Goal: Task Accomplishment & Management: Complete application form

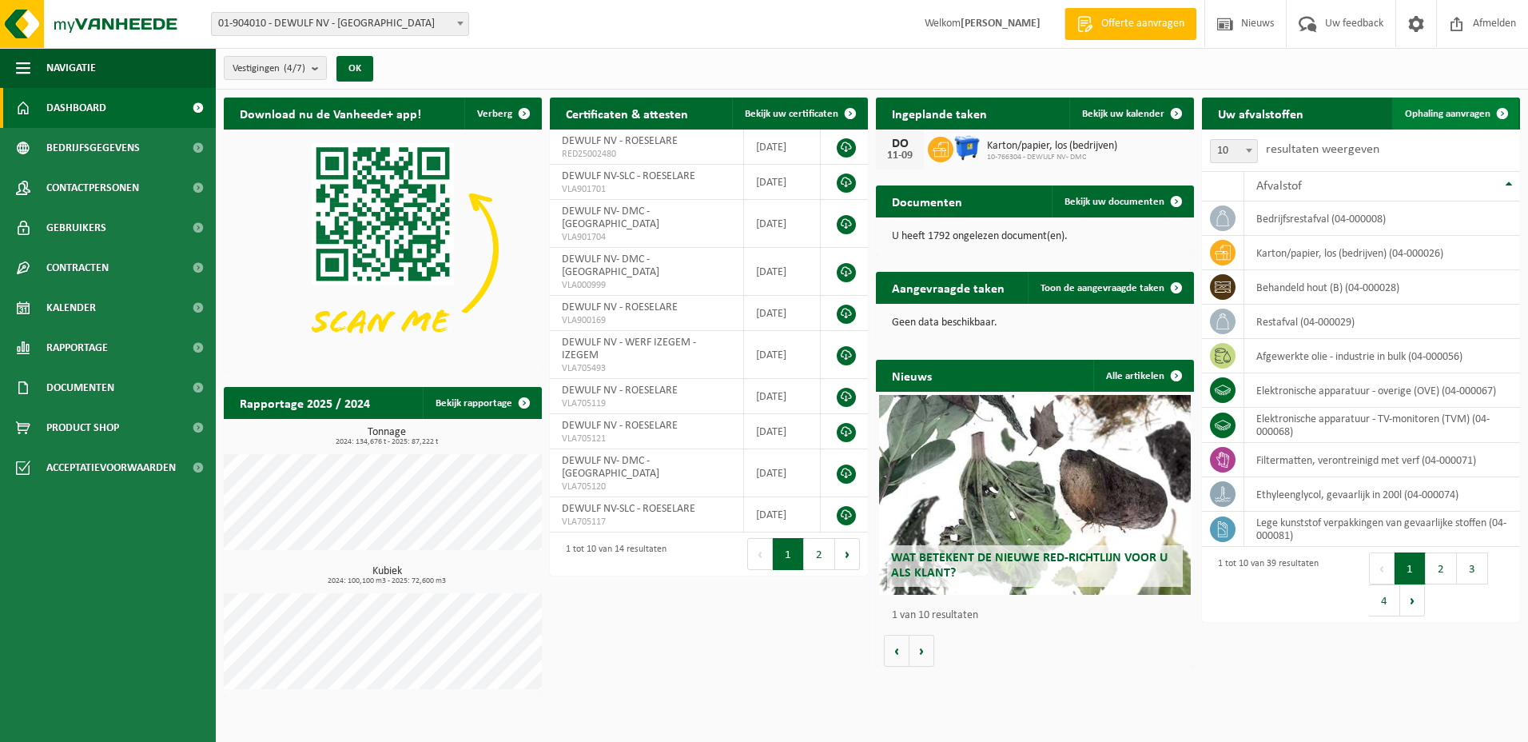
click at [1443, 111] on span "Ophaling aanvragen" at bounding box center [1448, 114] width 86 height 10
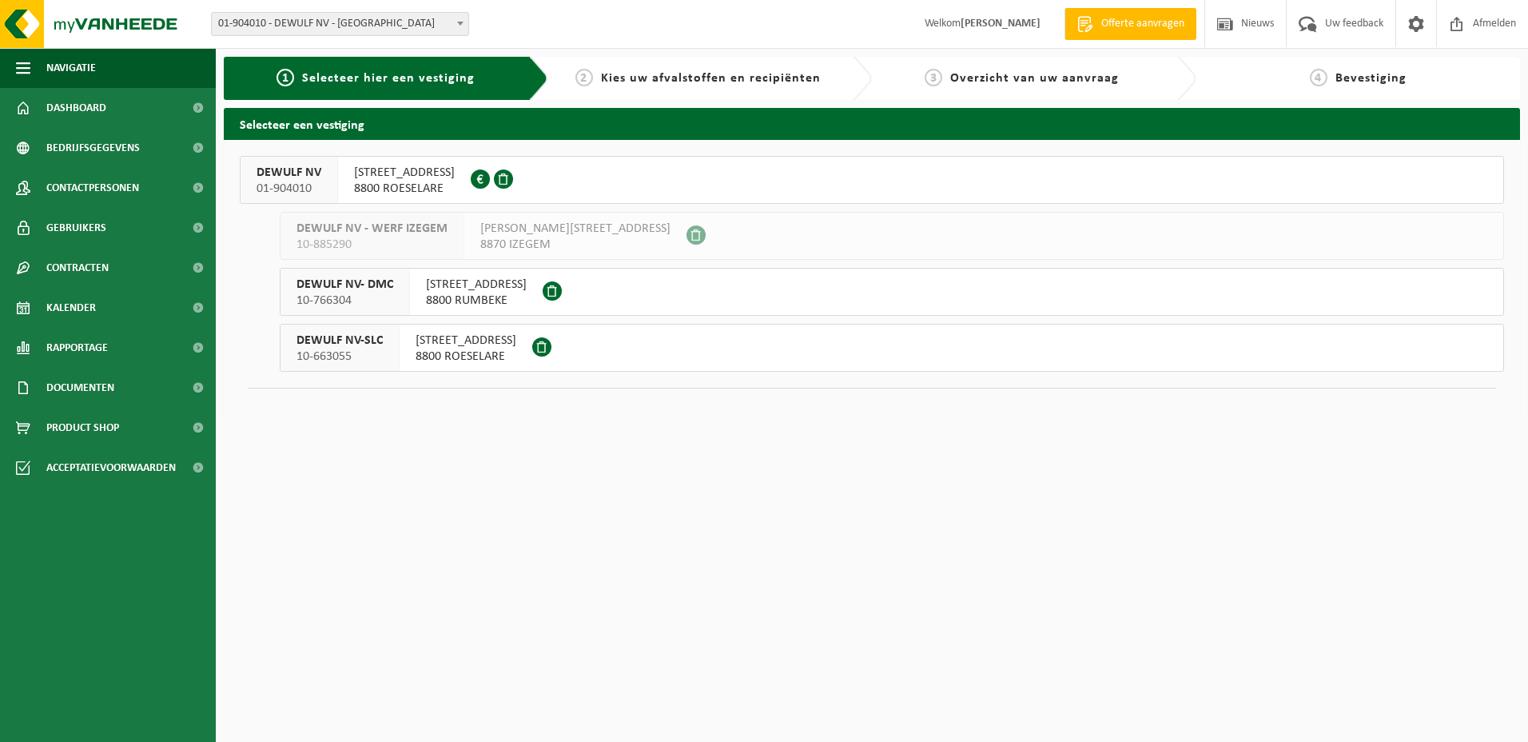
click at [440, 172] on span "MOORSEELSESTEENWEG 20" at bounding box center [404, 173] width 101 height 16
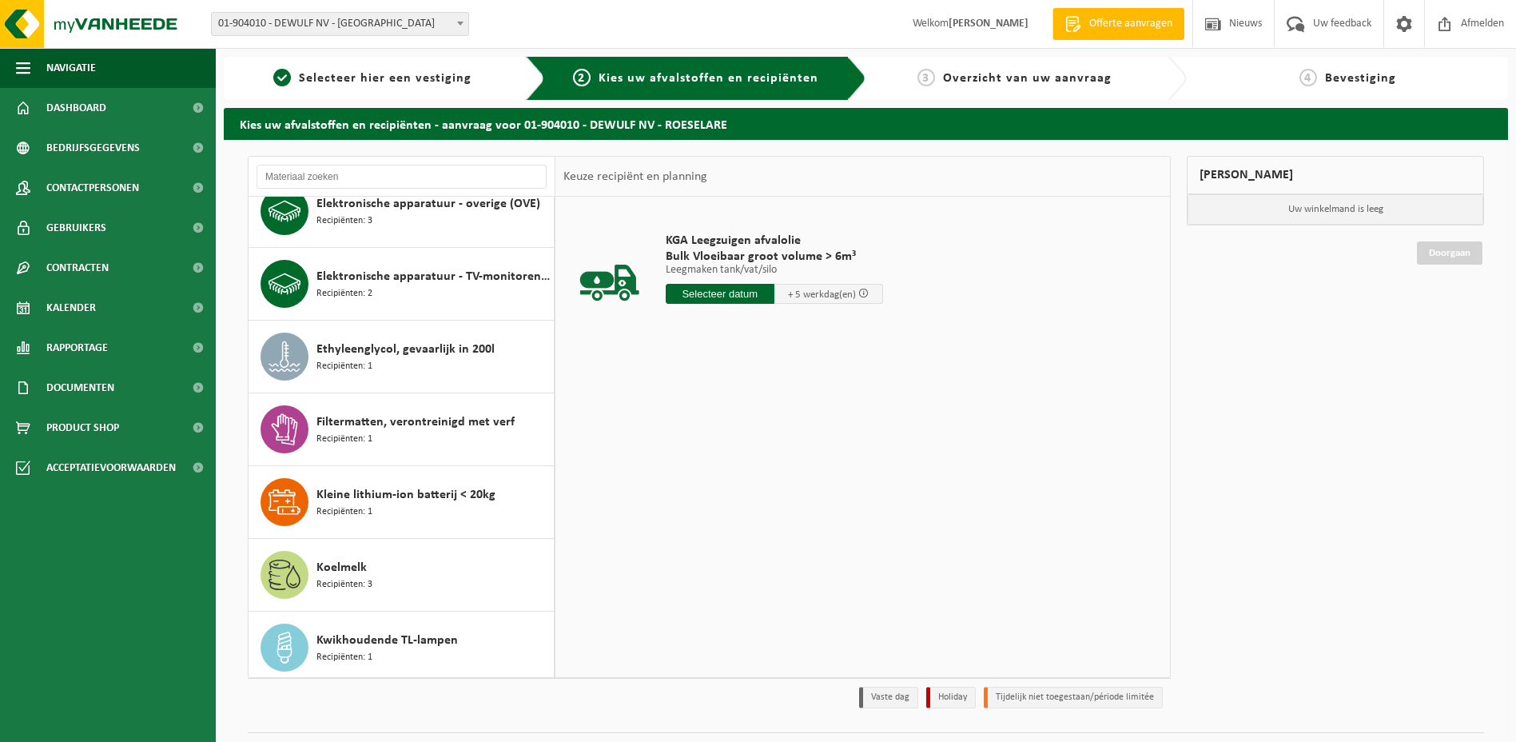
scroll to position [320, 0]
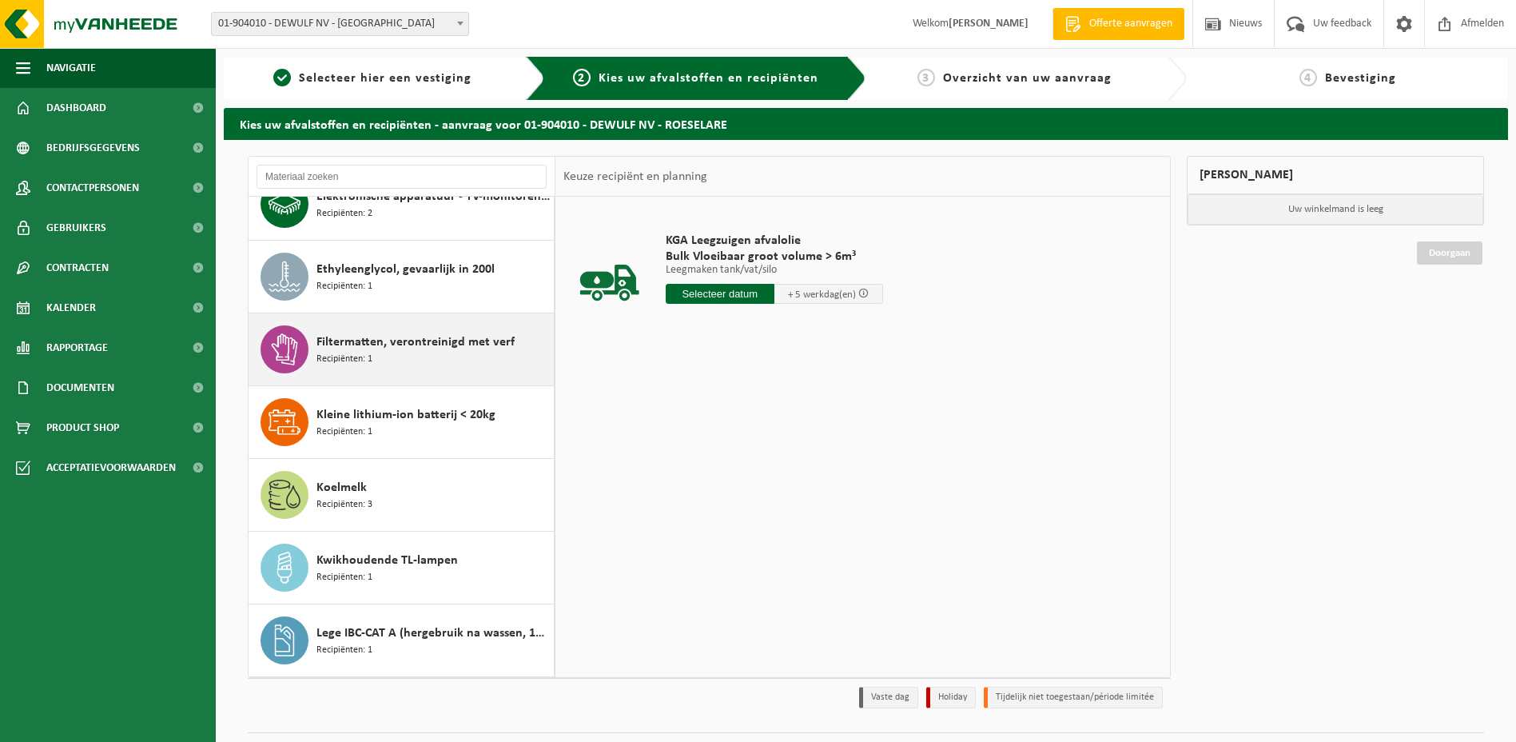
click at [397, 343] on span "Filtermatten, verontreinigd met verf" at bounding box center [415, 341] width 198 height 19
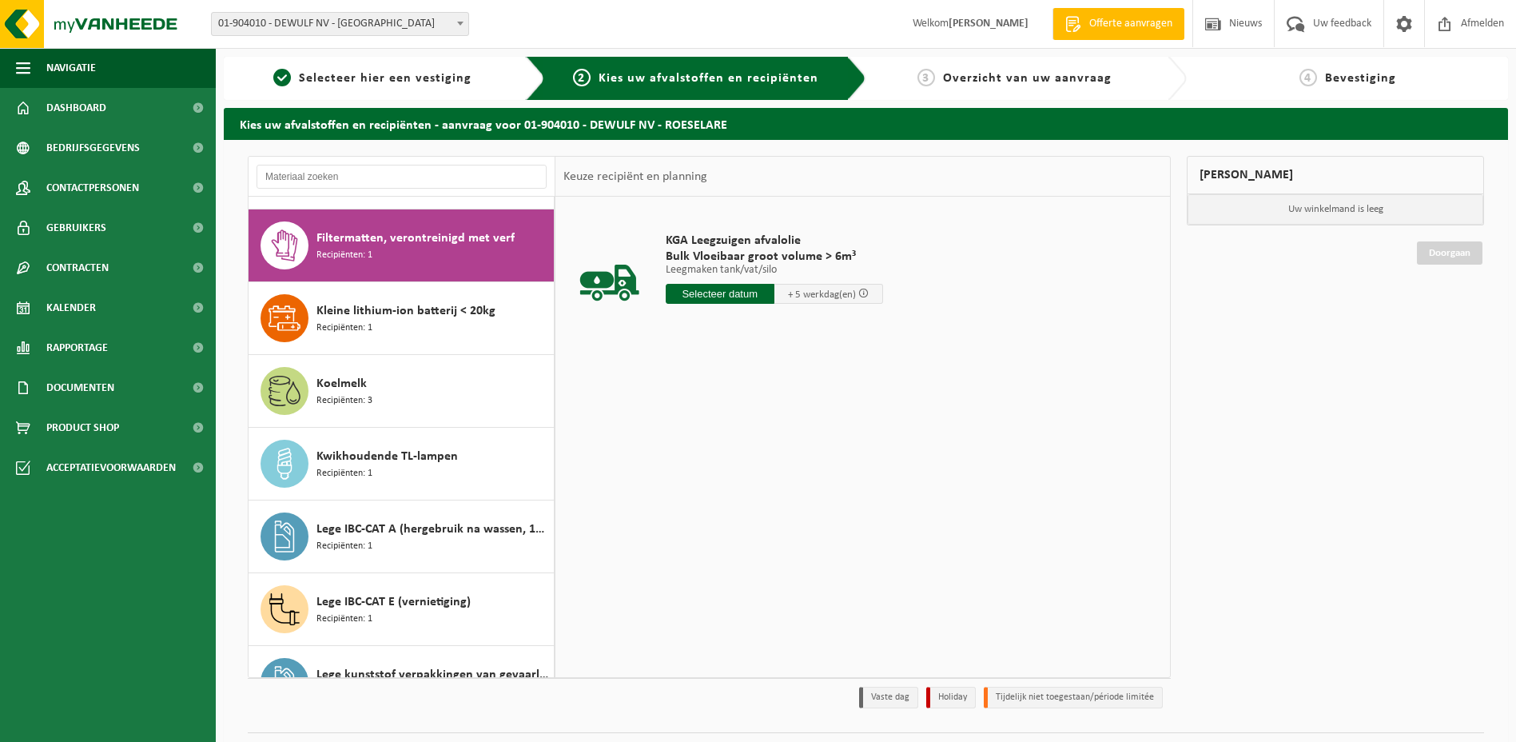
scroll to position [436, 0]
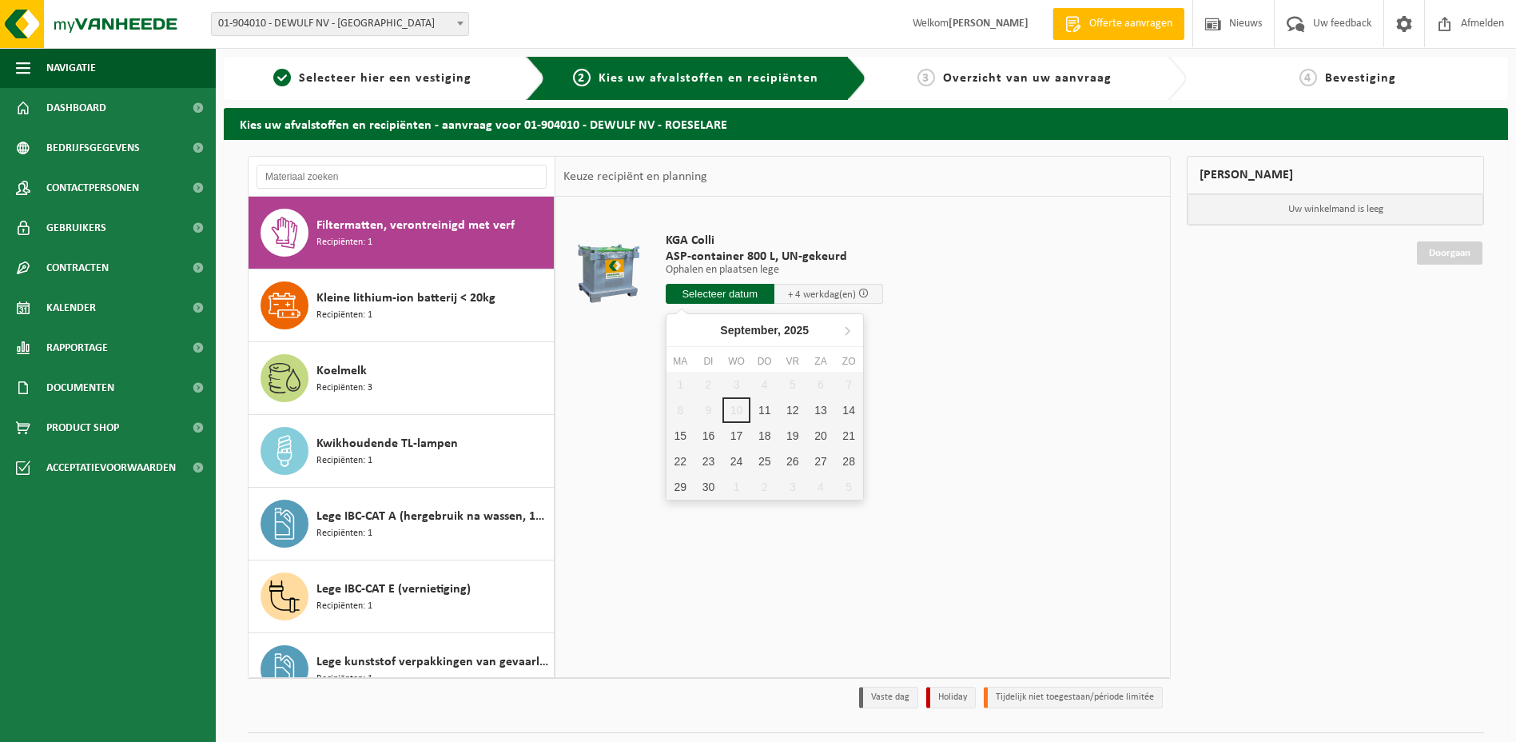
click at [719, 292] on input "text" at bounding box center [720, 294] width 109 height 20
click at [766, 406] on div "11" at bounding box center [764, 410] width 28 height 26
type input "Van 2025-09-11"
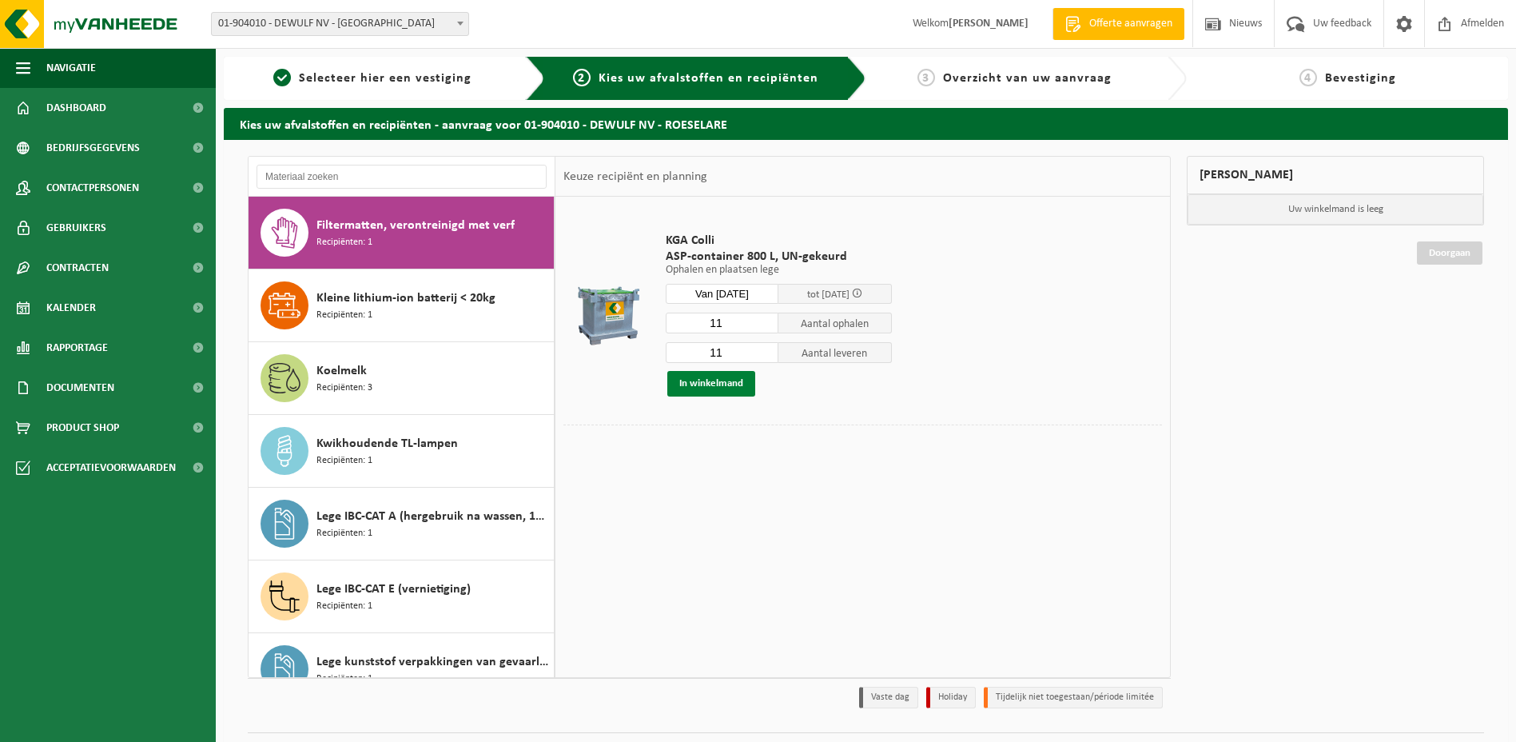
click at [714, 381] on button "In winkelmand" at bounding box center [711, 384] width 88 height 26
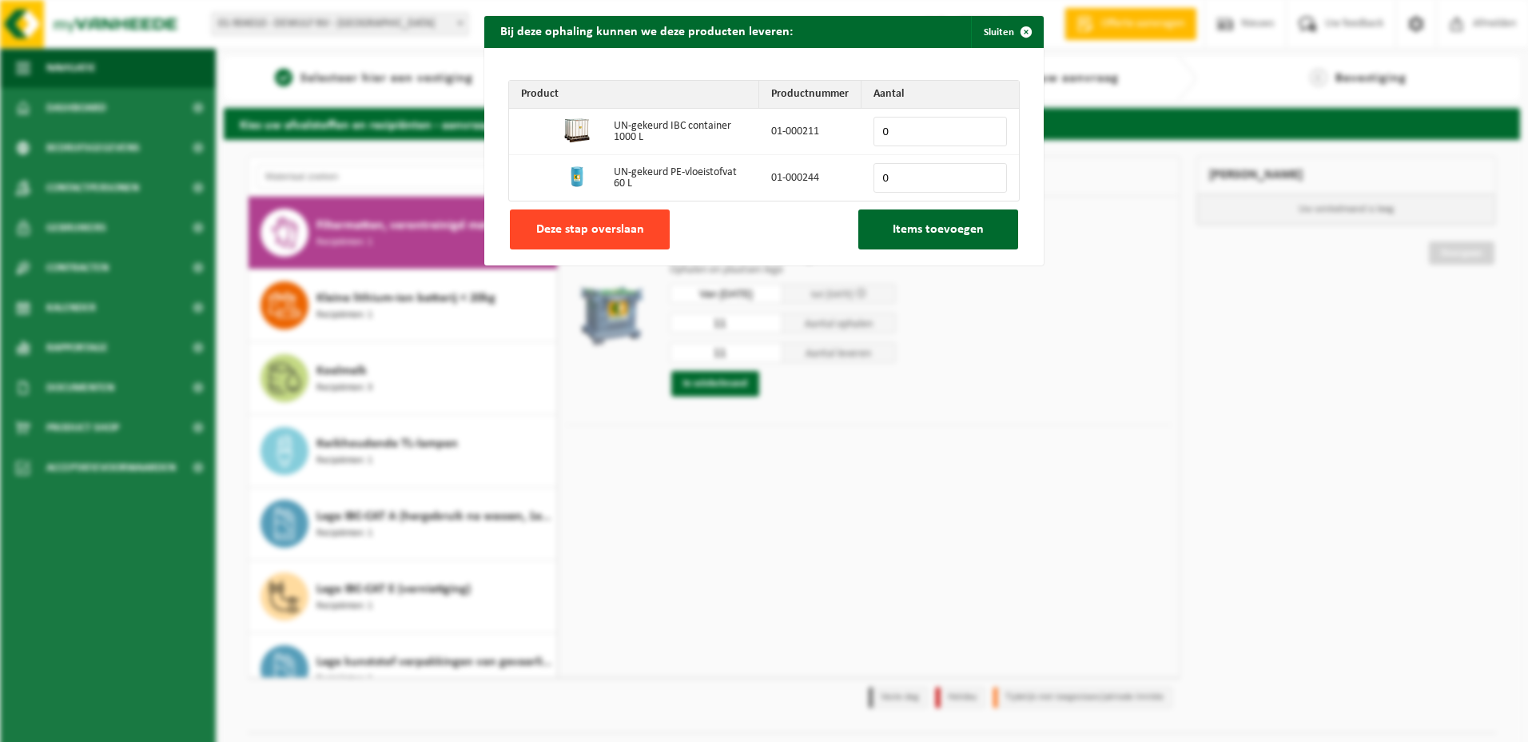
click at [579, 220] on button "Deze stap overslaan" at bounding box center [590, 229] width 160 height 40
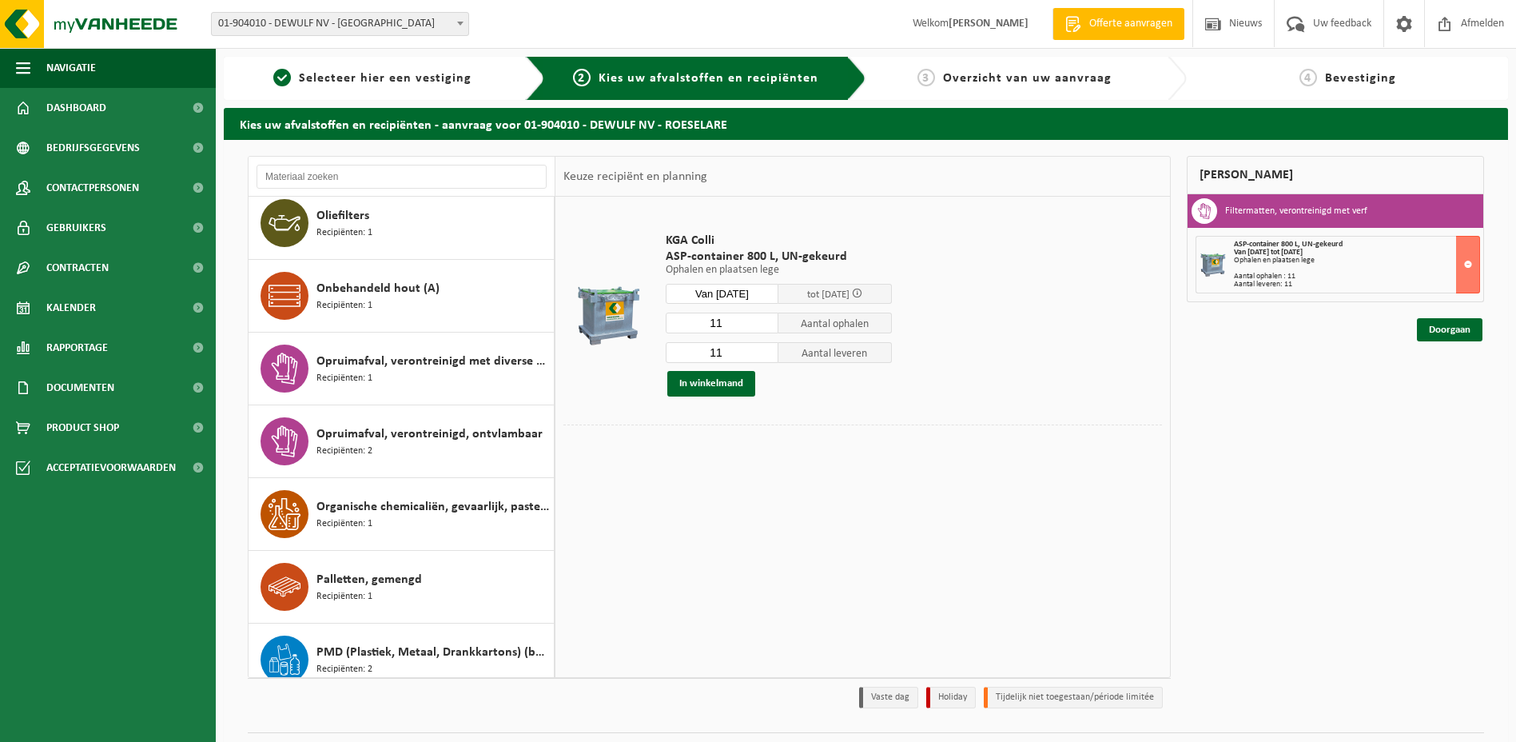
scroll to position [1555, 0]
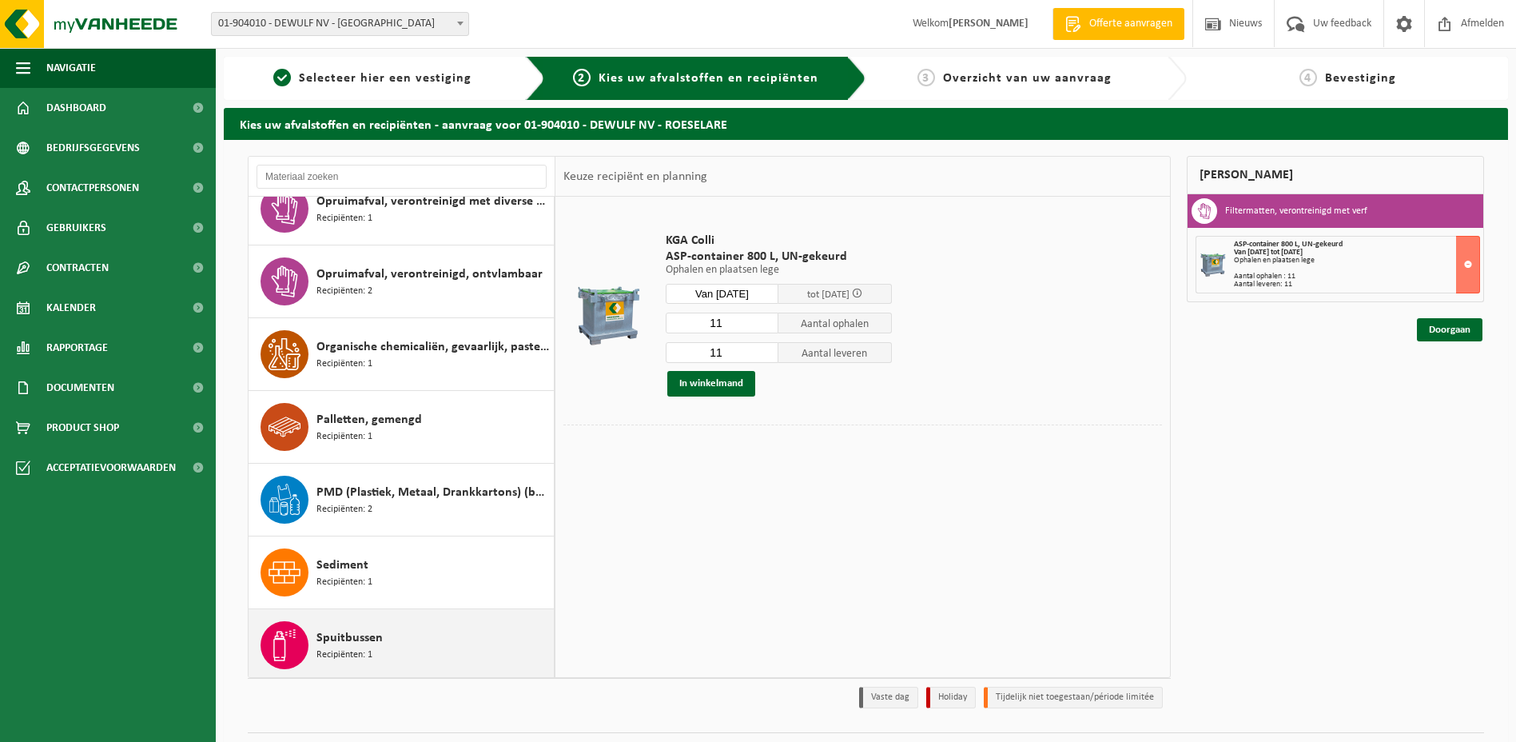
click at [307, 639] on span at bounding box center [284, 645] width 48 height 48
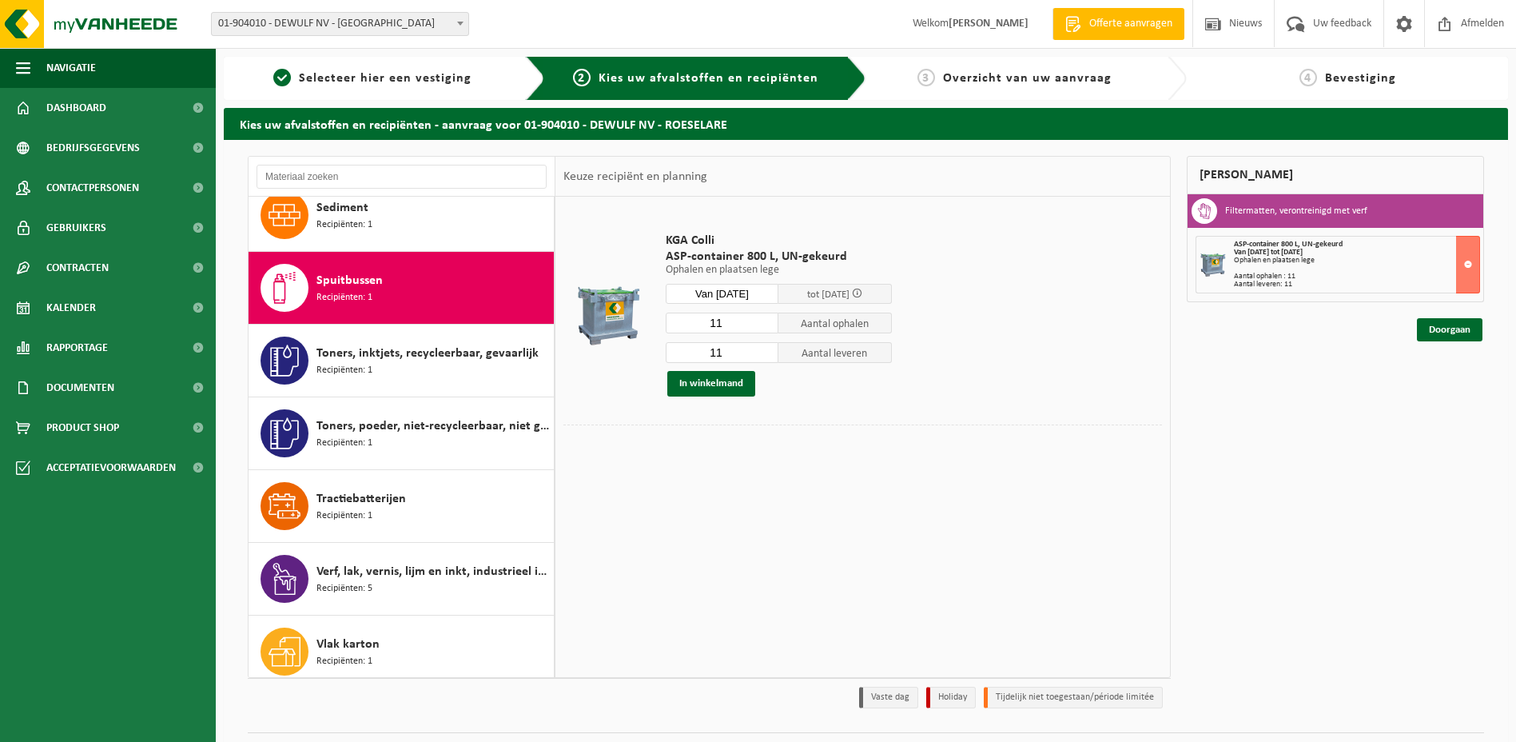
scroll to position [1965, 0]
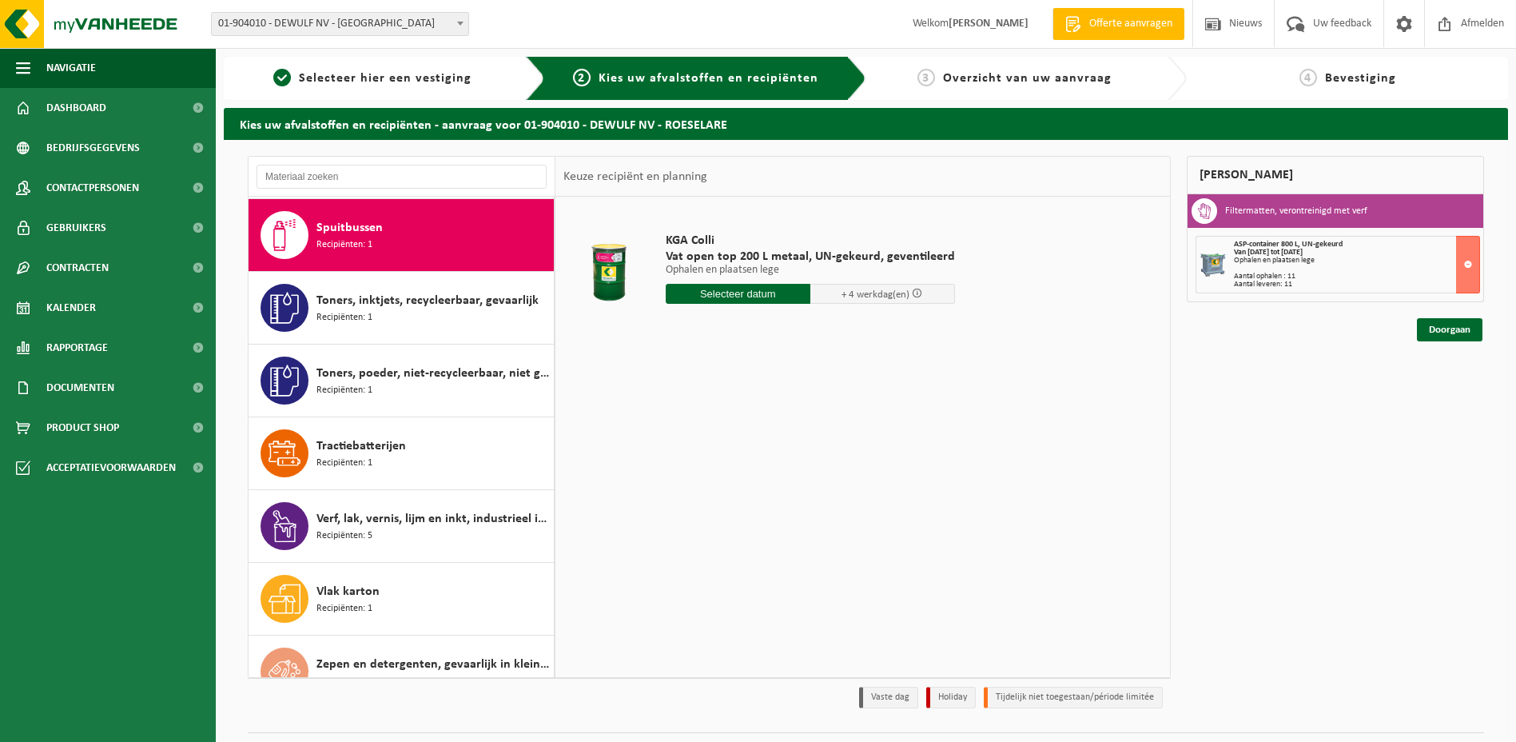
click at [718, 287] on input "text" at bounding box center [738, 294] width 145 height 20
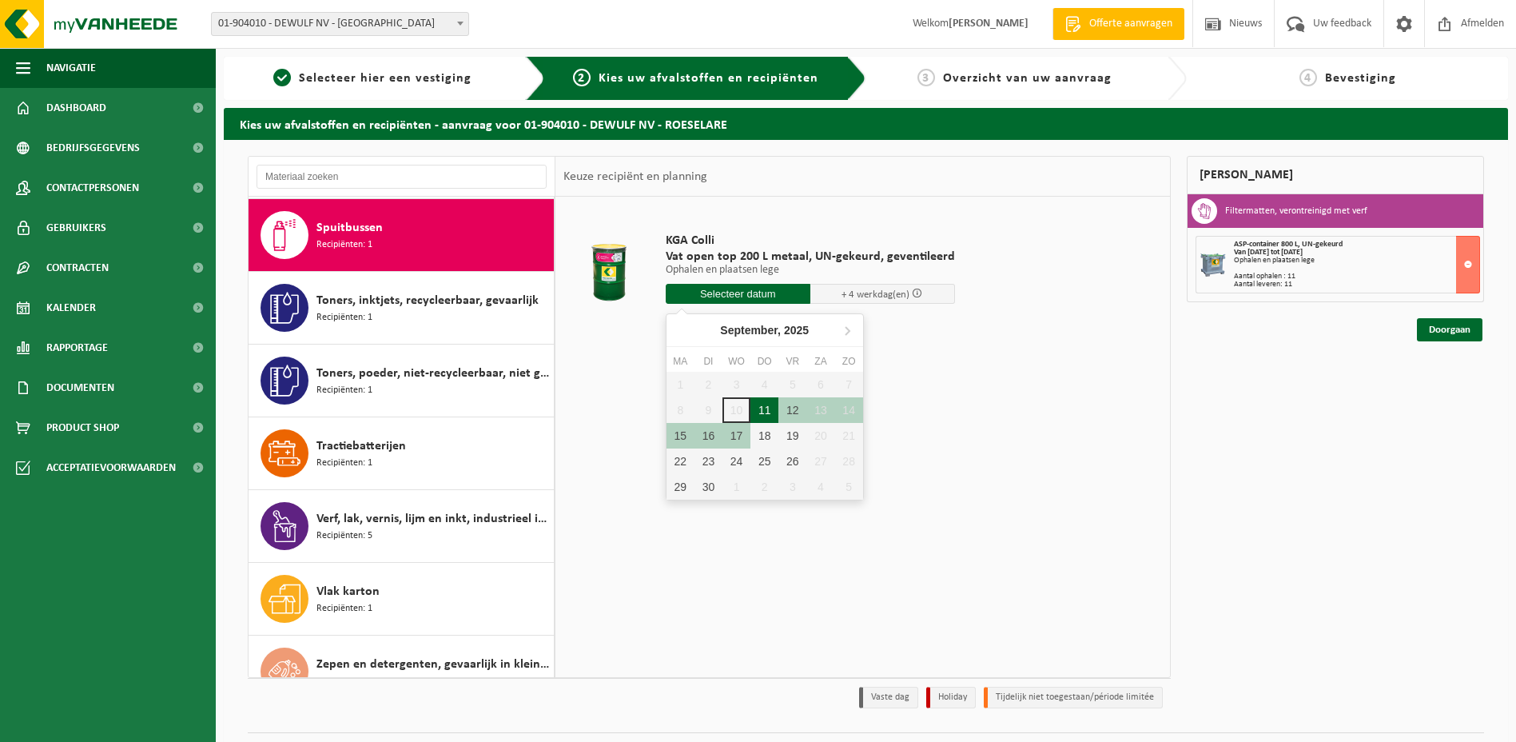
click at [759, 409] on div "11" at bounding box center [764, 410] width 28 height 26
type input "Van 2025-09-11"
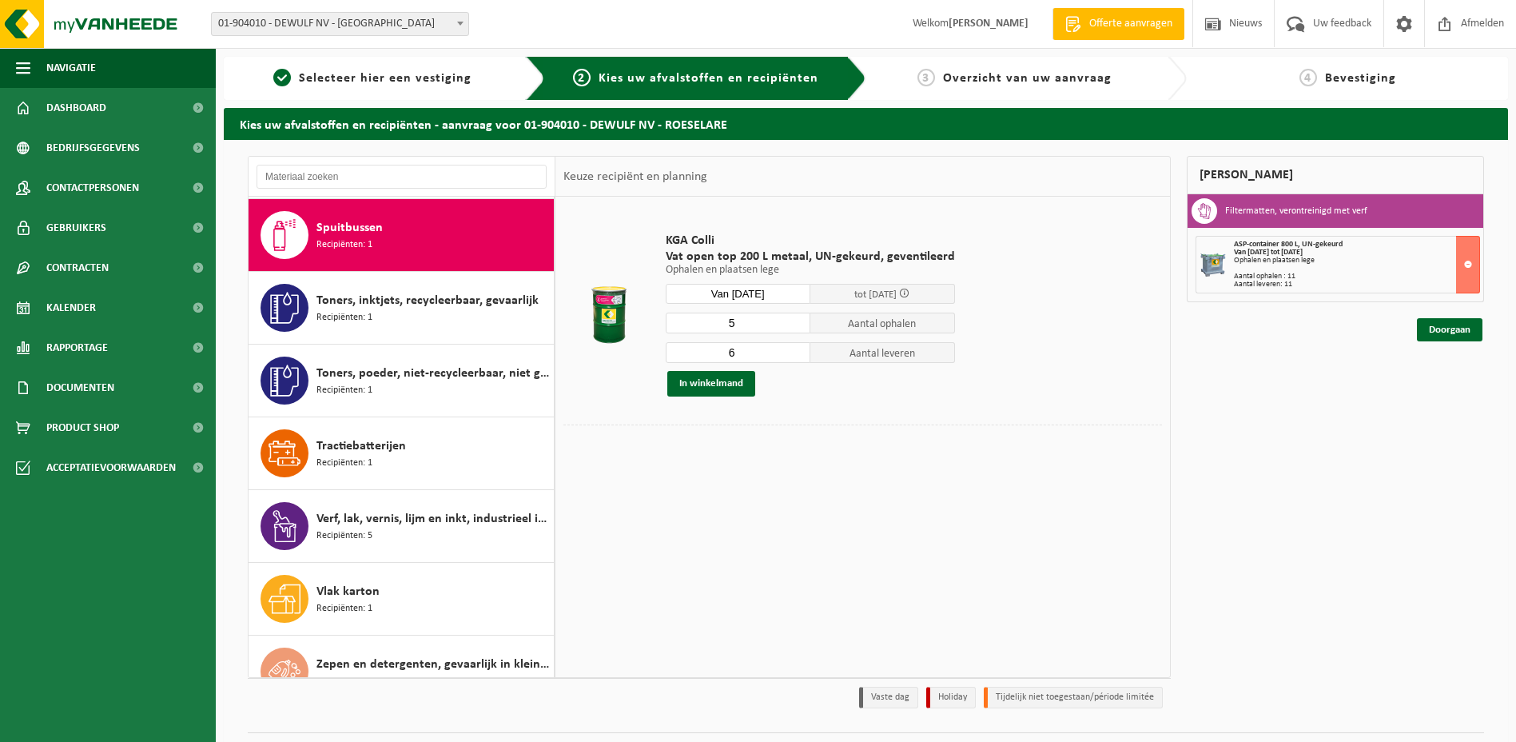
click at [794, 324] on input "5" at bounding box center [738, 322] width 145 height 21
click at [794, 324] on input "4" at bounding box center [738, 322] width 145 height 21
click at [794, 324] on input "3" at bounding box center [738, 322] width 145 height 21
type input "2"
click at [794, 324] on input "2" at bounding box center [738, 322] width 145 height 21
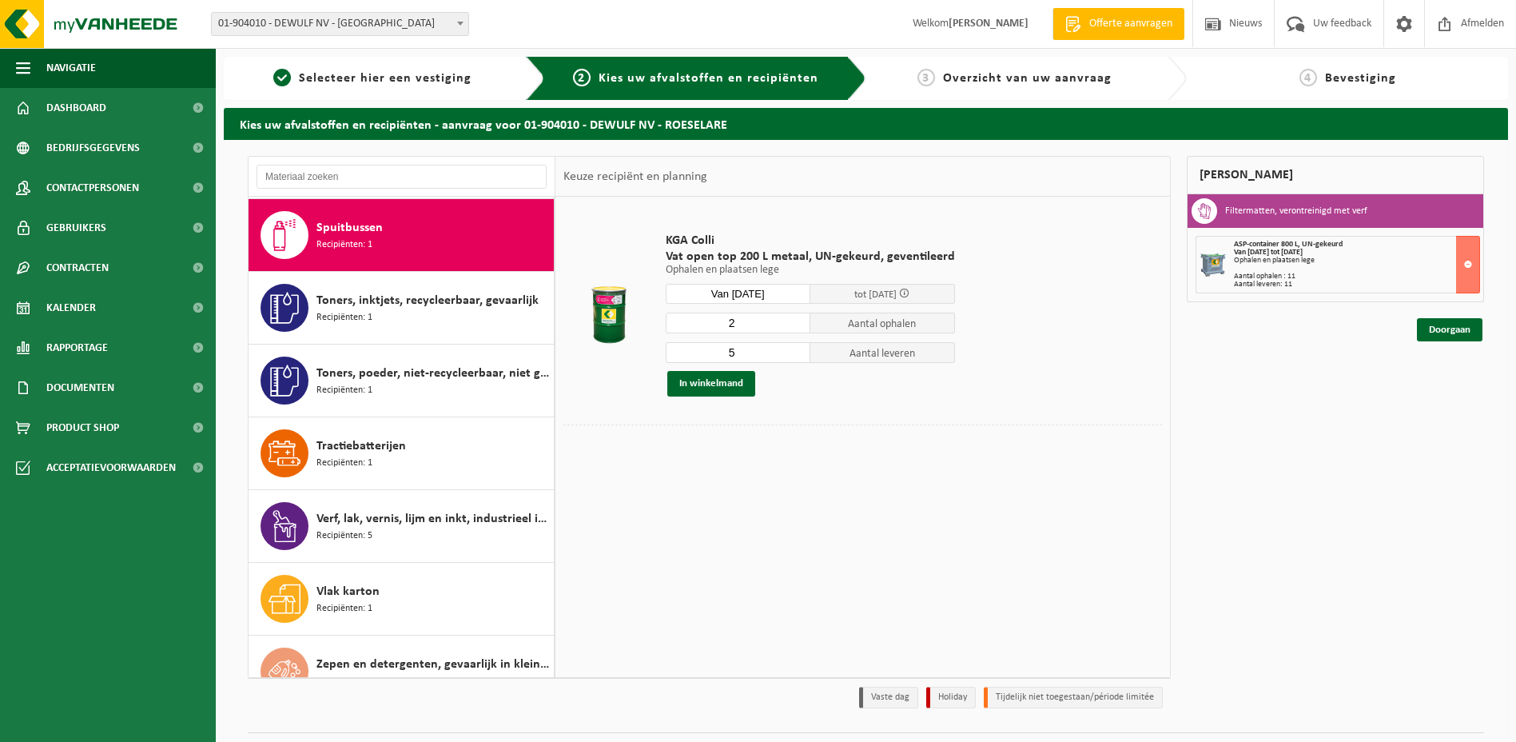
click at [793, 353] on input "5" at bounding box center [738, 352] width 145 height 21
click at [793, 353] on input "4" at bounding box center [738, 352] width 145 height 21
type input "3"
click at [793, 353] on input "3" at bounding box center [738, 352] width 145 height 21
click at [702, 384] on button "In winkelmand" at bounding box center [711, 384] width 88 height 26
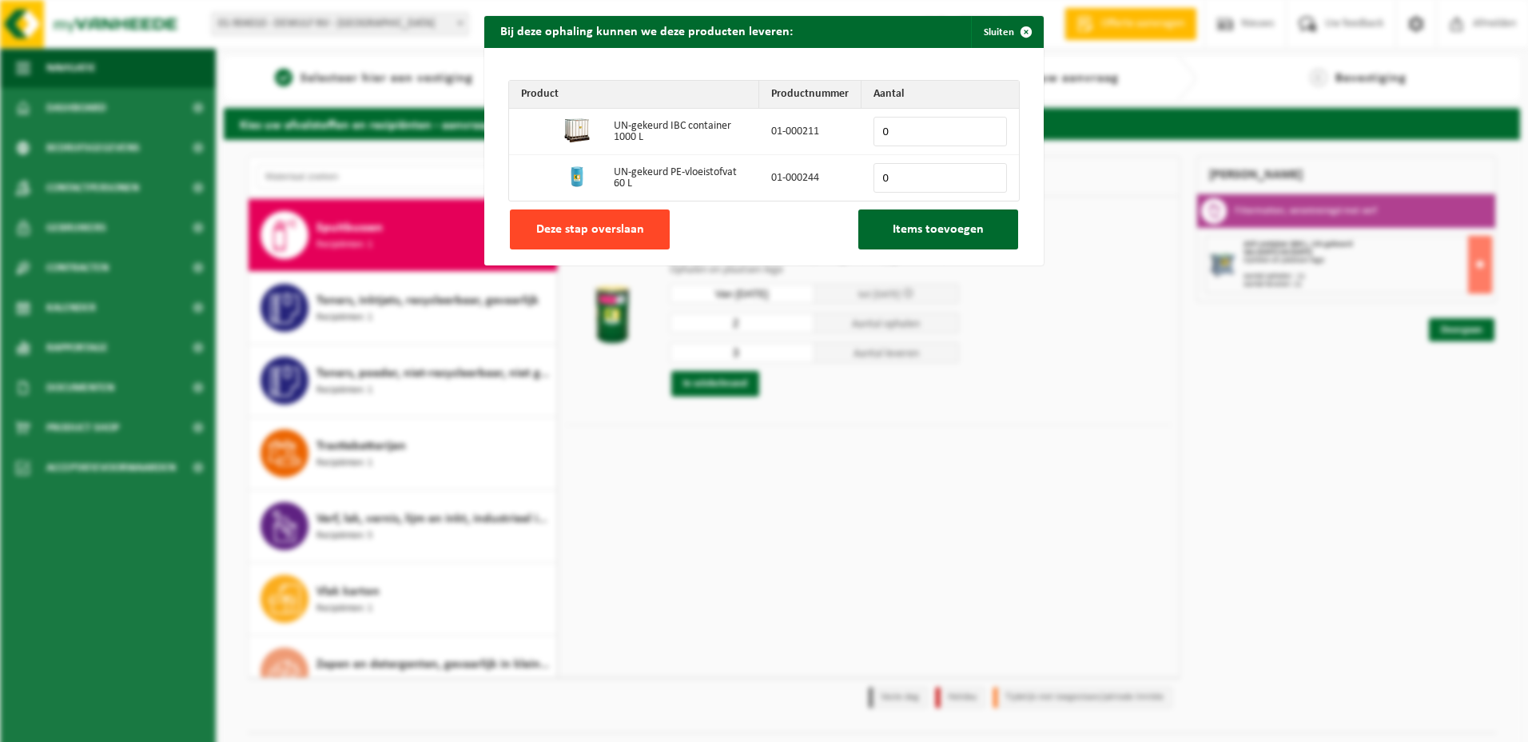
click at [588, 228] on span "Deze stap overslaan" at bounding box center [590, 229] width 108 height 13
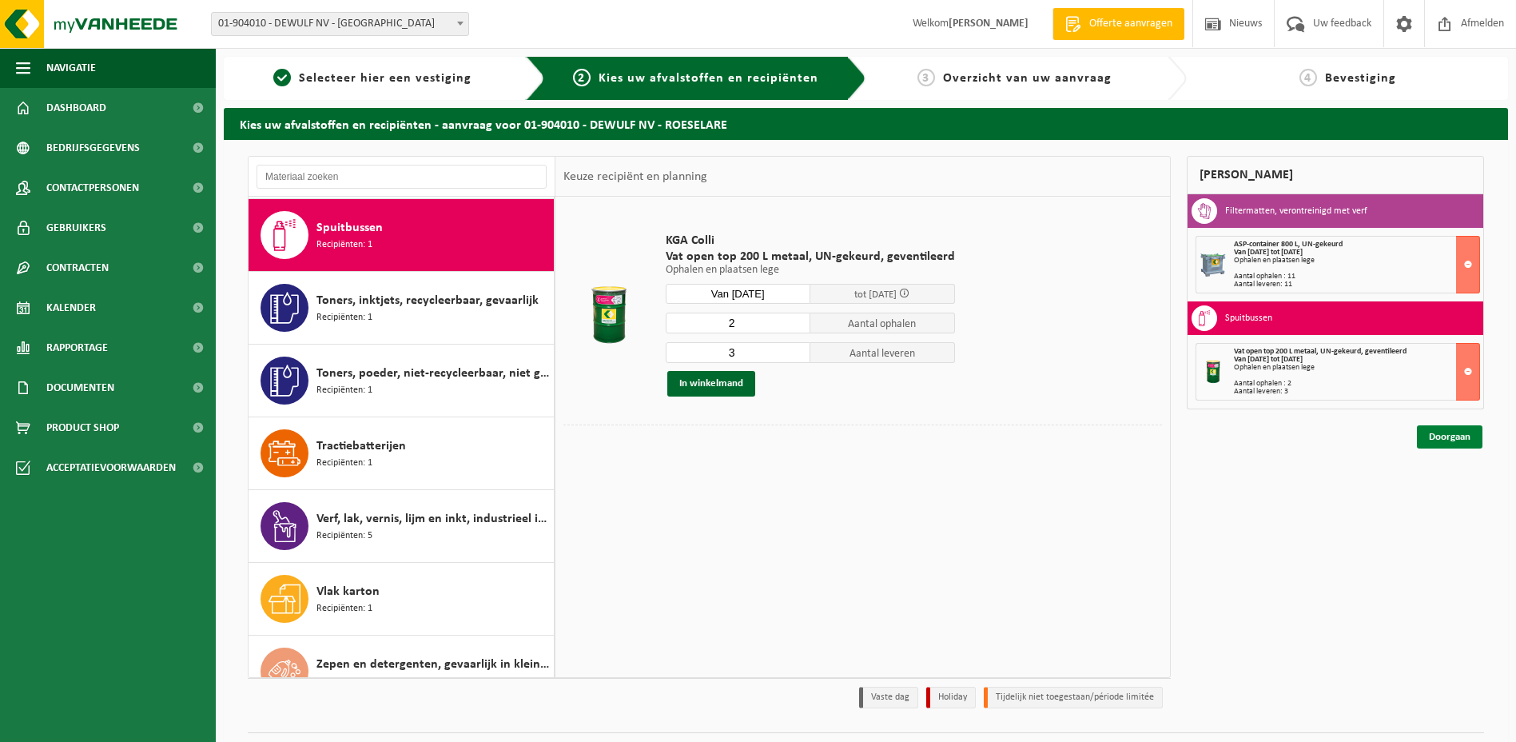
click at [1447, 435] on link "Doorgaan" at bounding box center [1450, 436] width 66 height 23
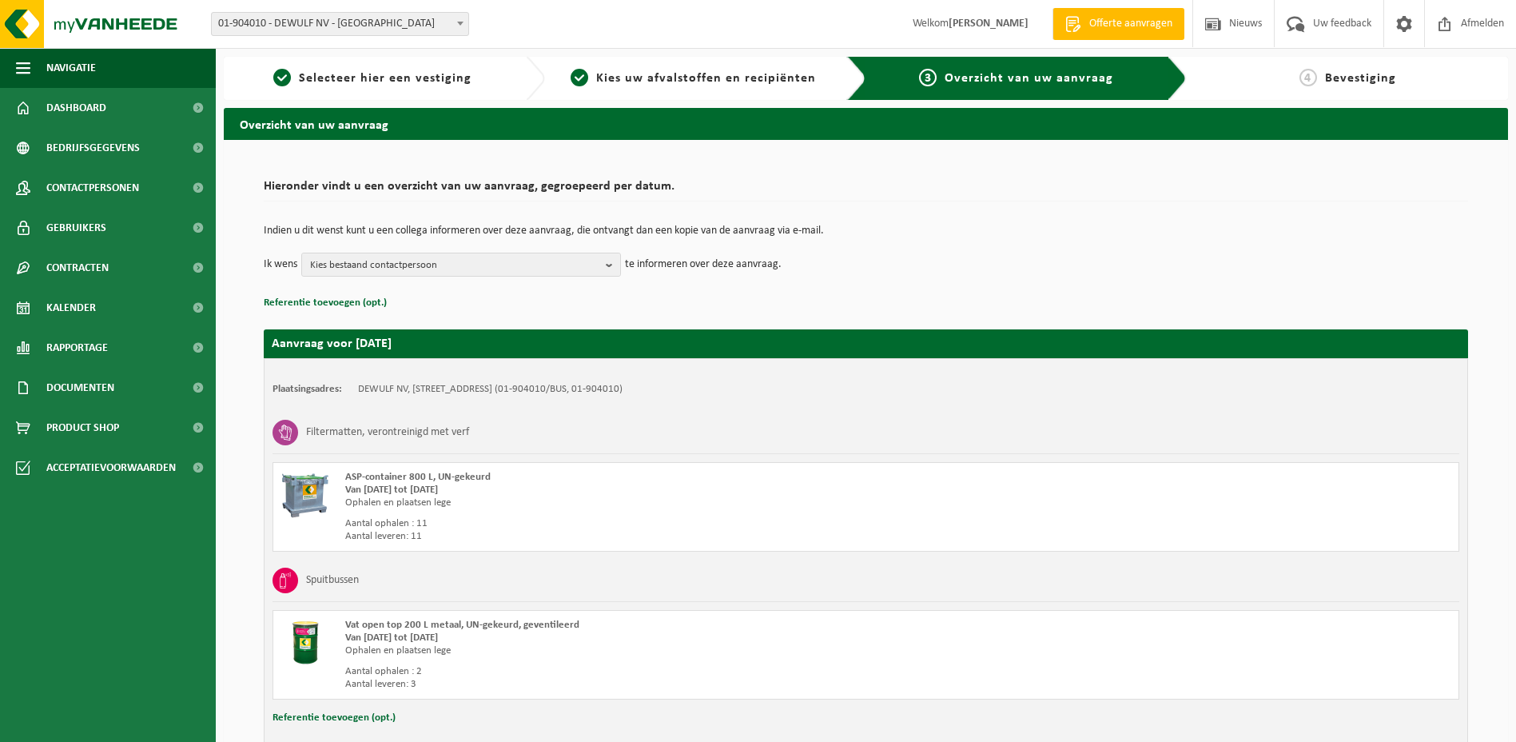
scroll to position [105, 0]
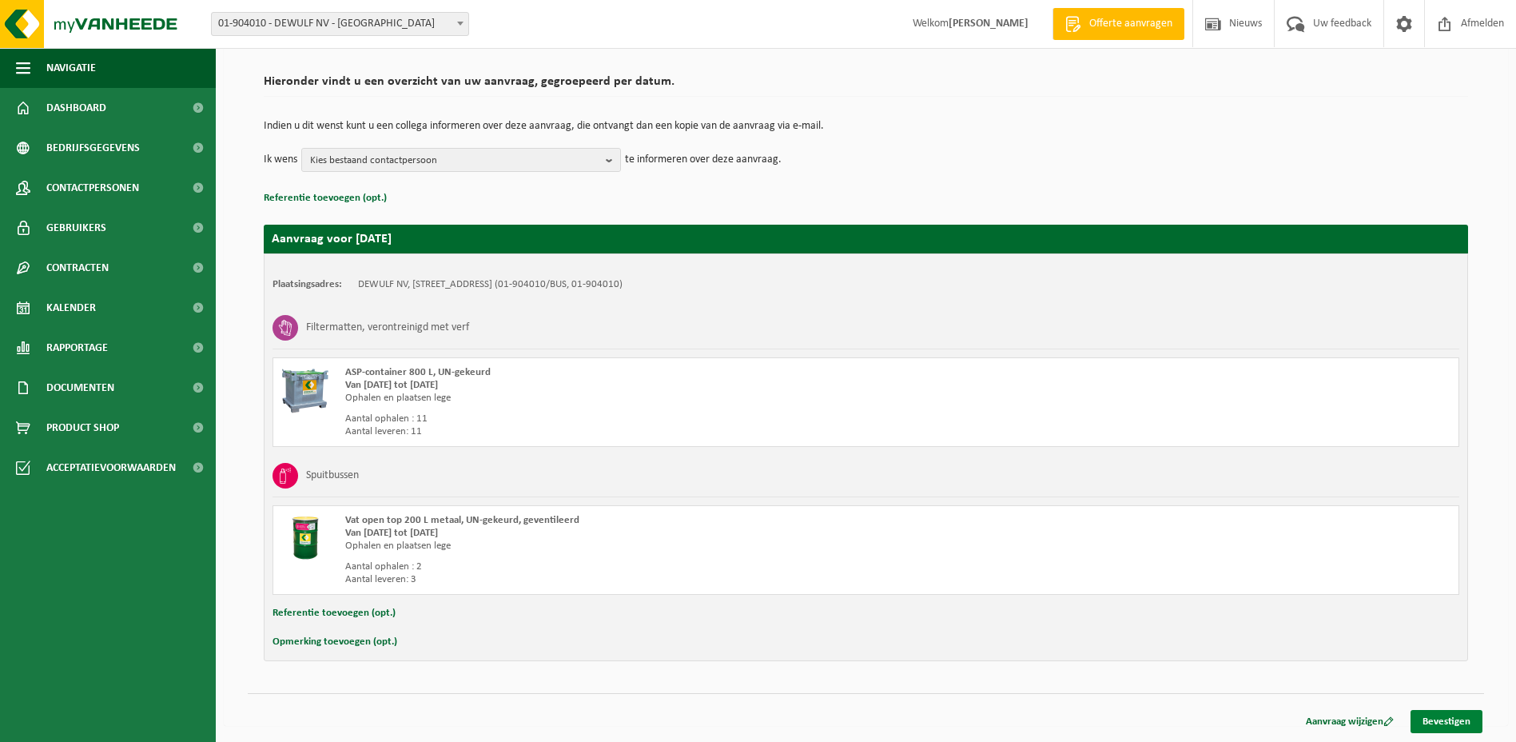
click at [1438, 724] on link "Bevestigen" at bounding box center [1446, 721] width 72 height 23
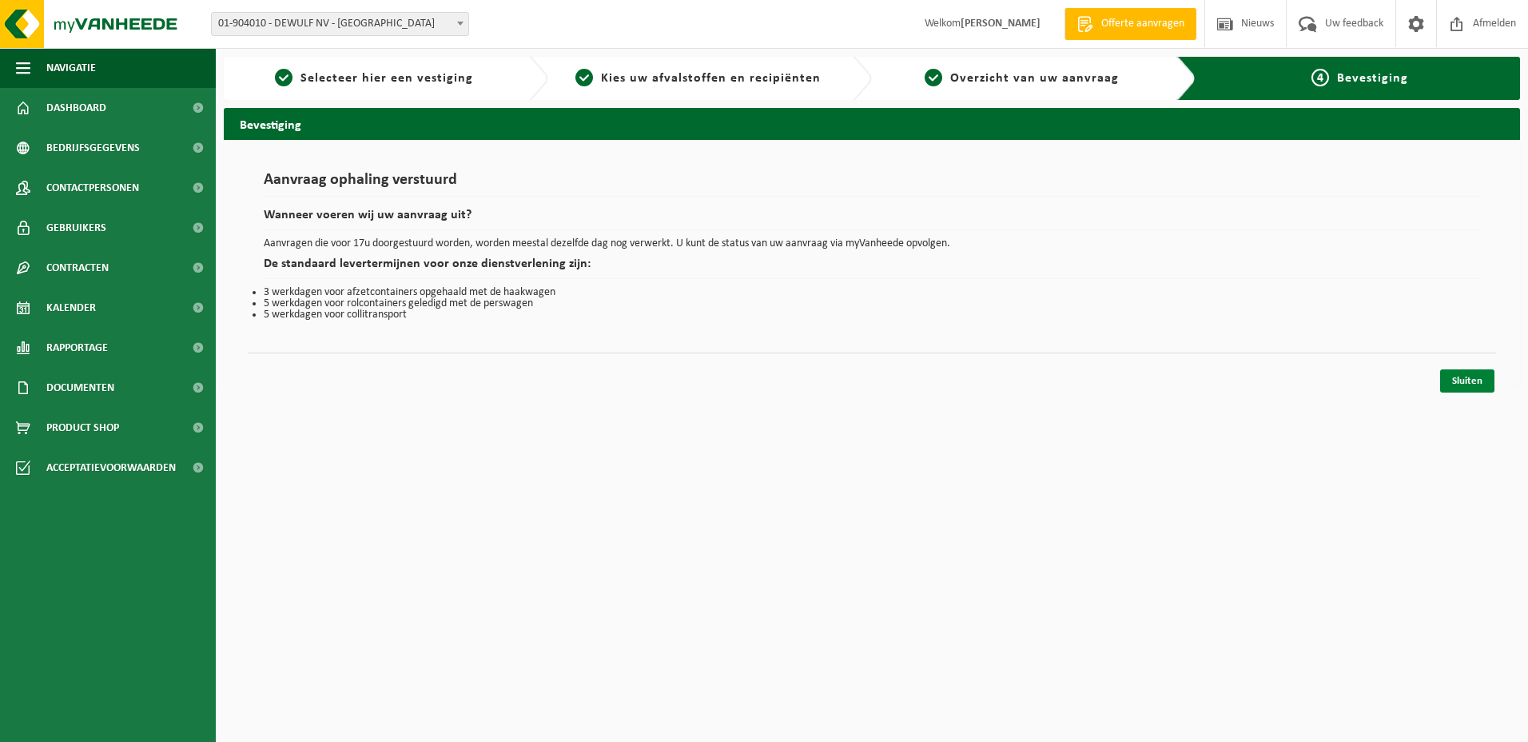
click at [1476, 382] on link "Sluiten" at bounding box center [1467, 380] width 54 height 23
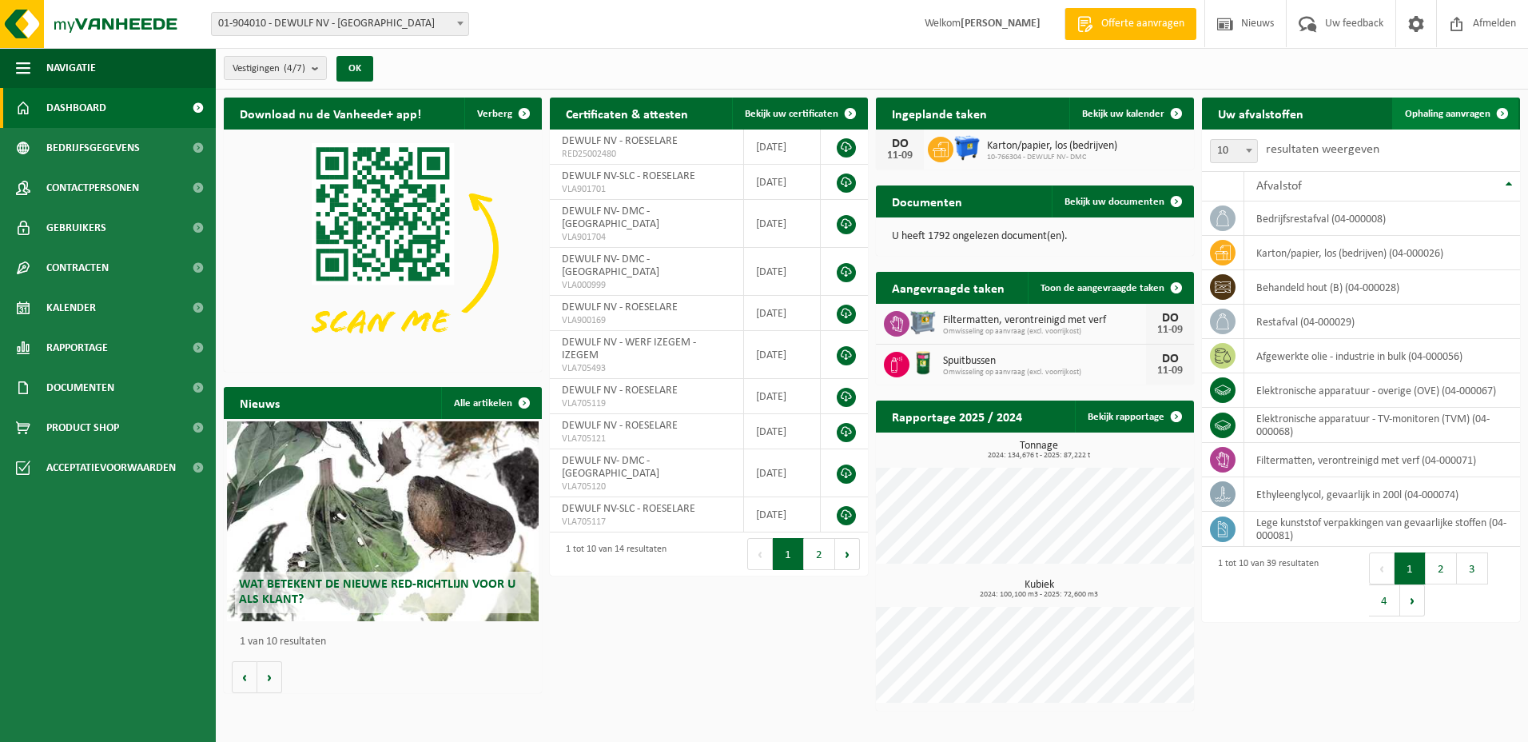
click at [1465, 117] on span "Ophaling aanvragen" at bounding box center [1448, 114] width 86 height 10
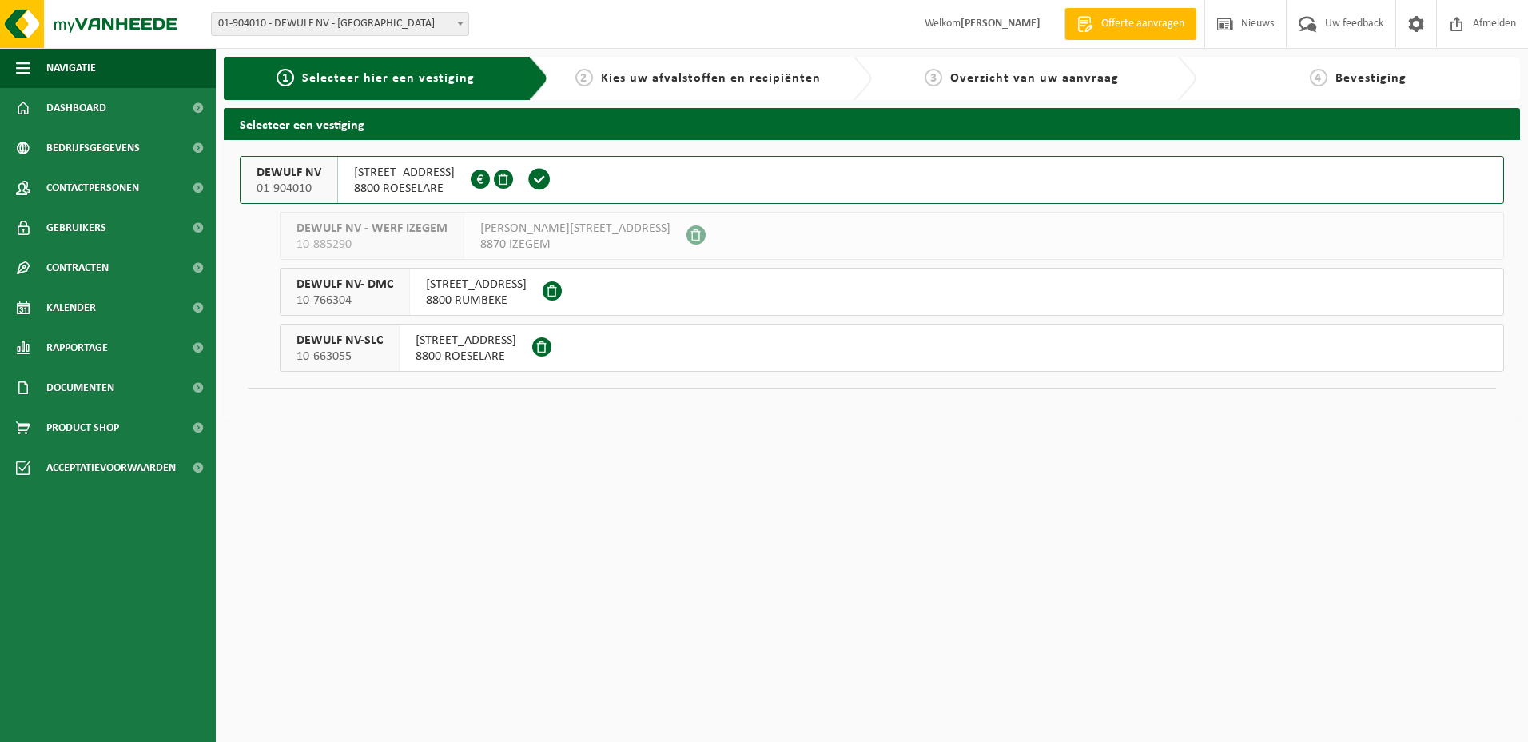
click at [479, 340] on span "MOORSEELSESTEENWEG 41A" at bounding box center [466, 340] width 101 height 16
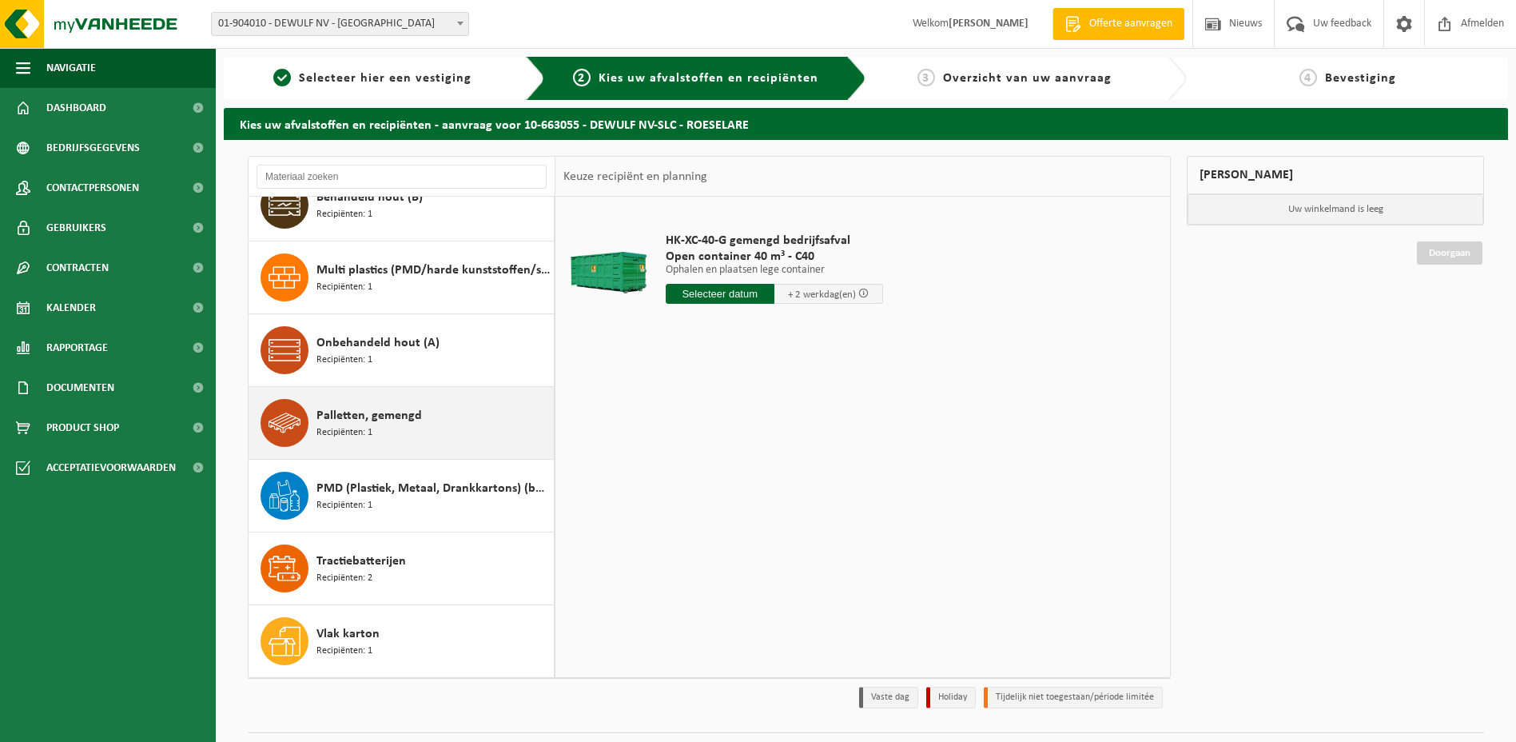
scroll to position [39, 0]
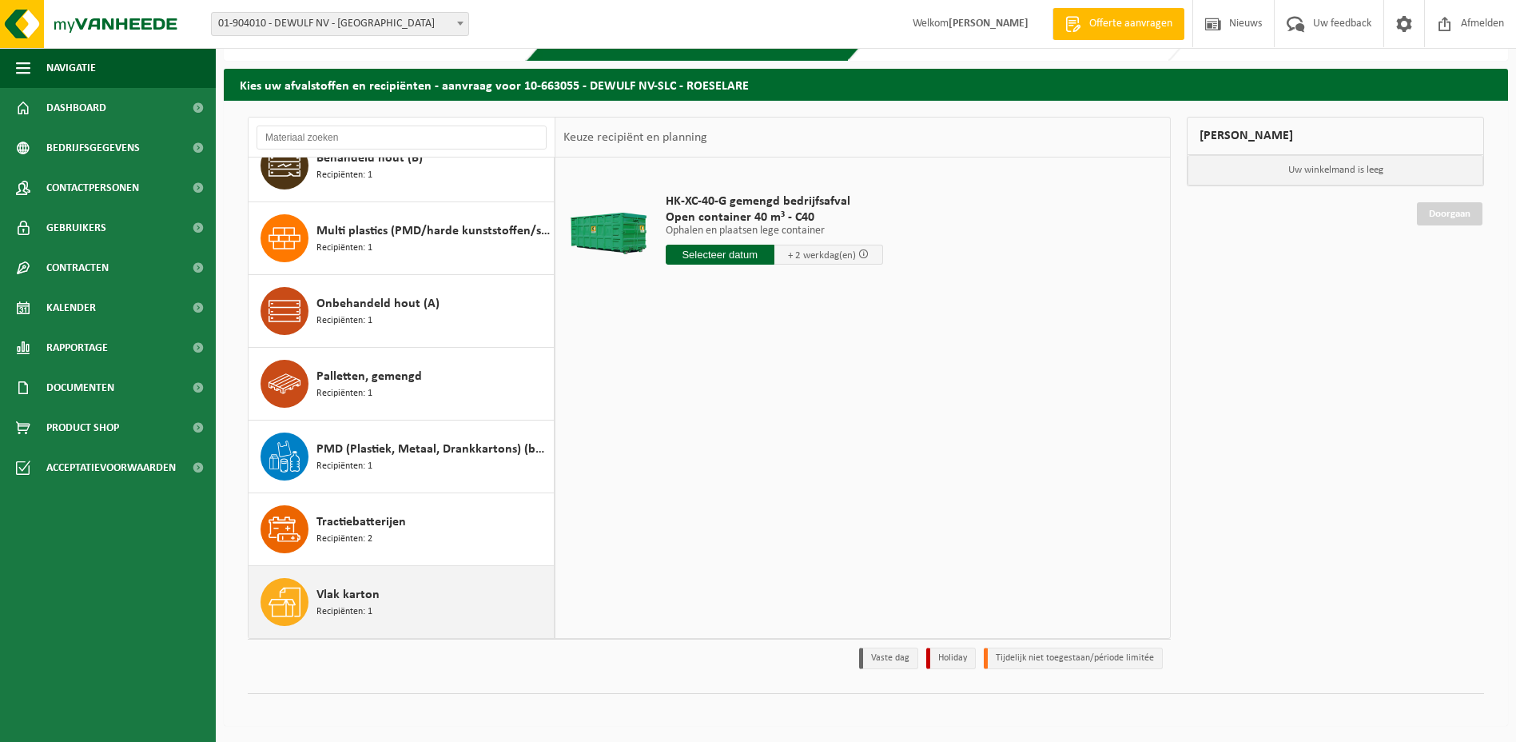
click at [340, 595] on span "Vlak karton" at bounding box center [347, 594] width 63 height 19
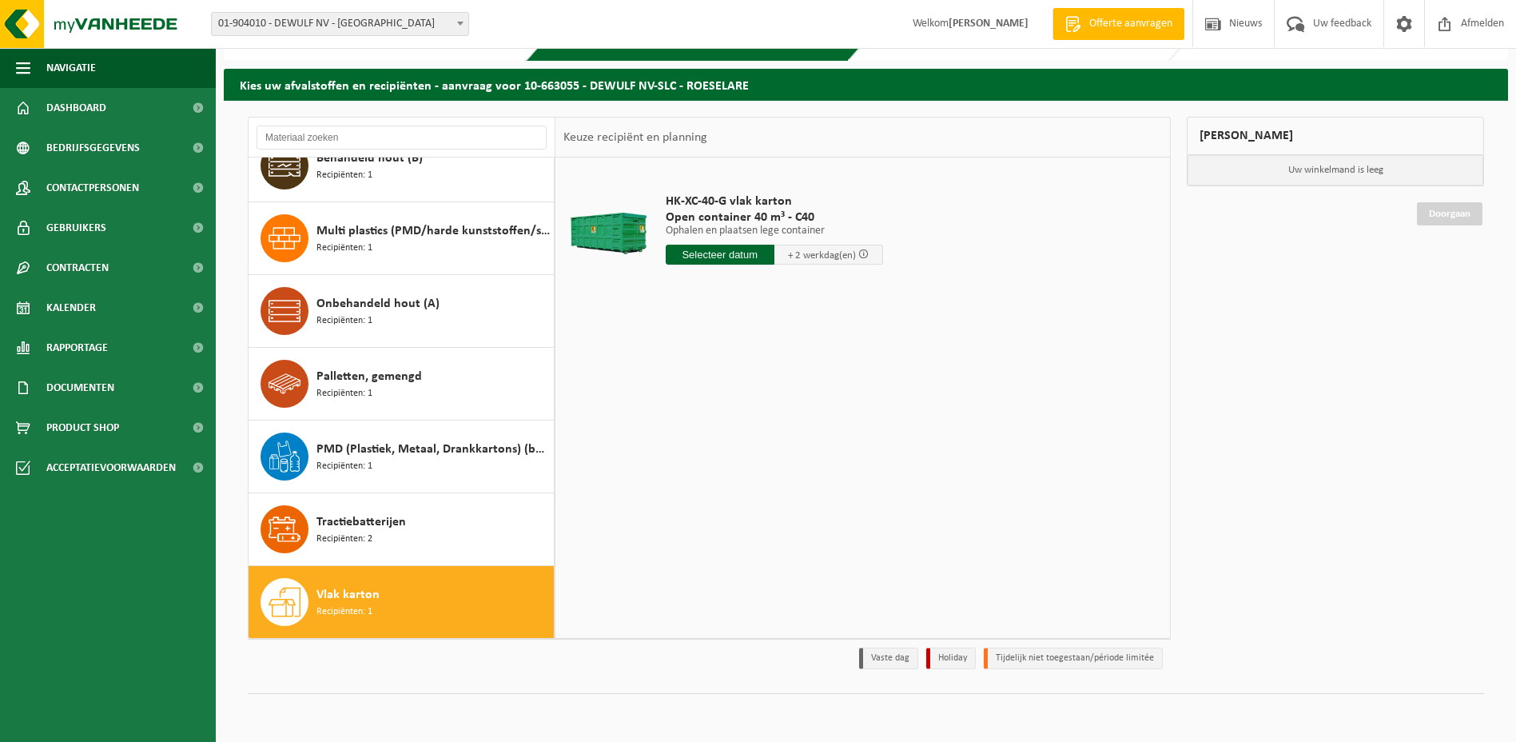
click at [725, 260] on input "text" at bounding box center [720, 255] width 109 height 20
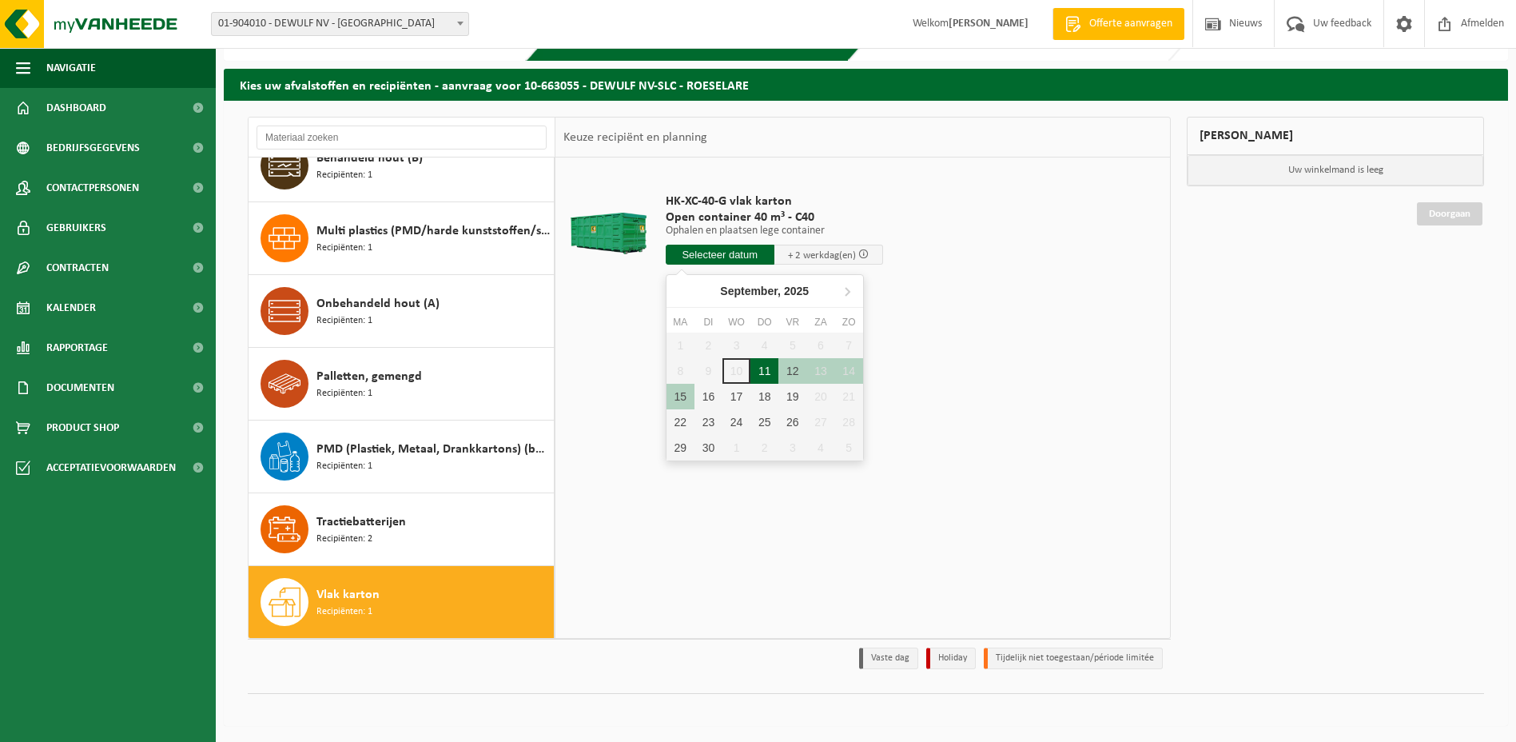
click at [765, 362] on div "11" at bounding box center [764, 371] width 28 height 26
type input "Van 2025-09-11"
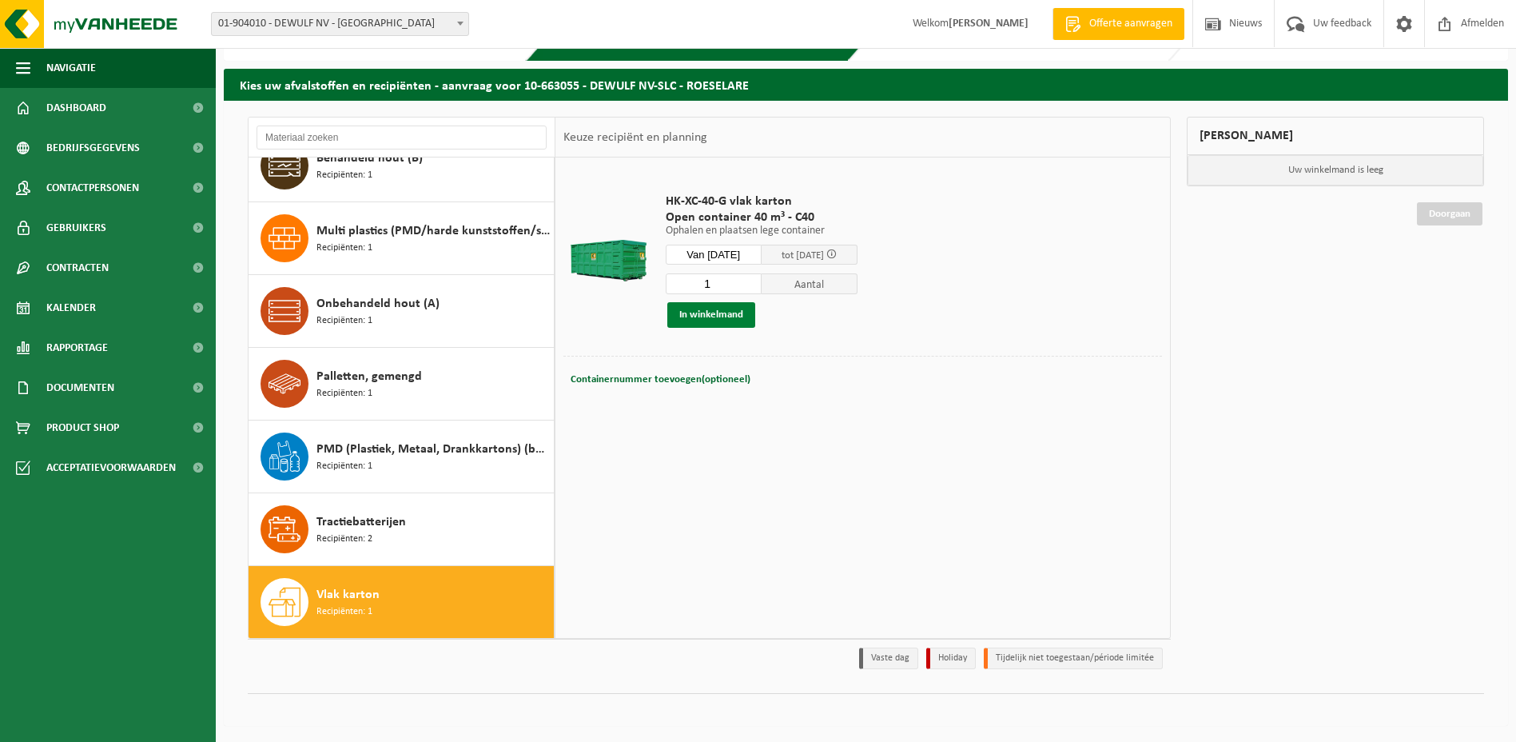
click at [706, 313] on button "In winkelmand" at bounding box center [711, 315] width 88 height 26
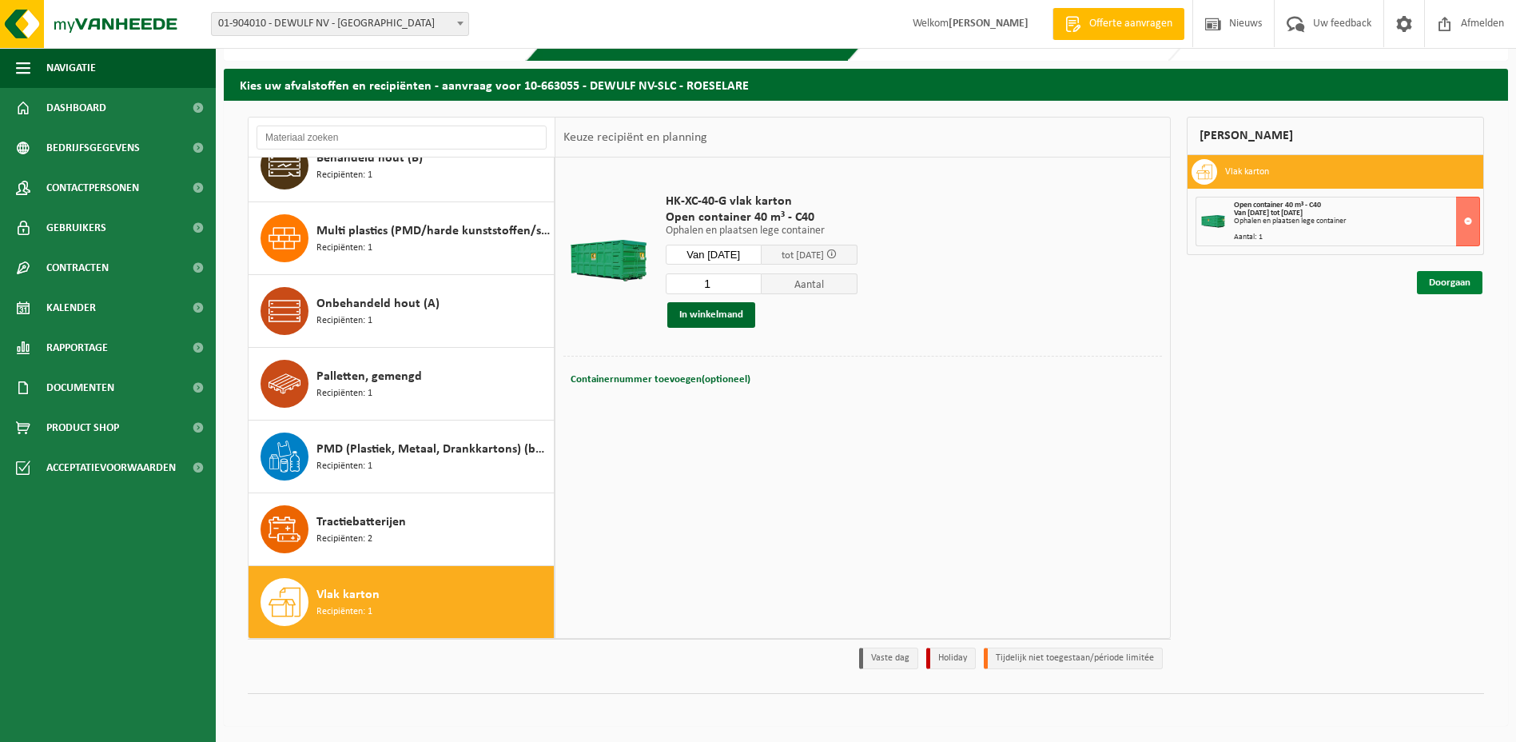
click at [1462, 283] on link "Doorgaan" at bounding box center [1450, 282] width 66 height 23
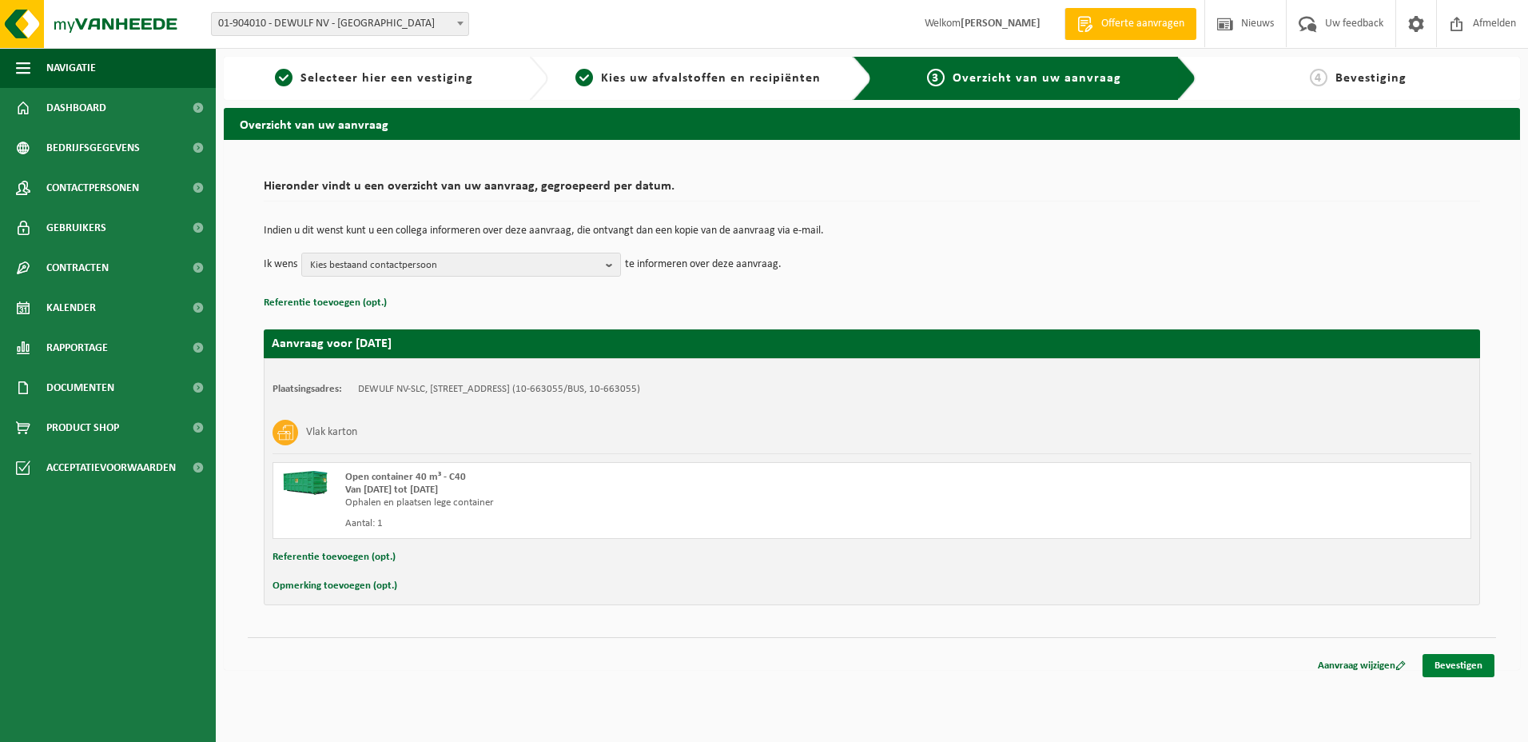
click at [1464, 667] on link "Bevestigen" at bounding box center [1458, 665] width 72 height 23
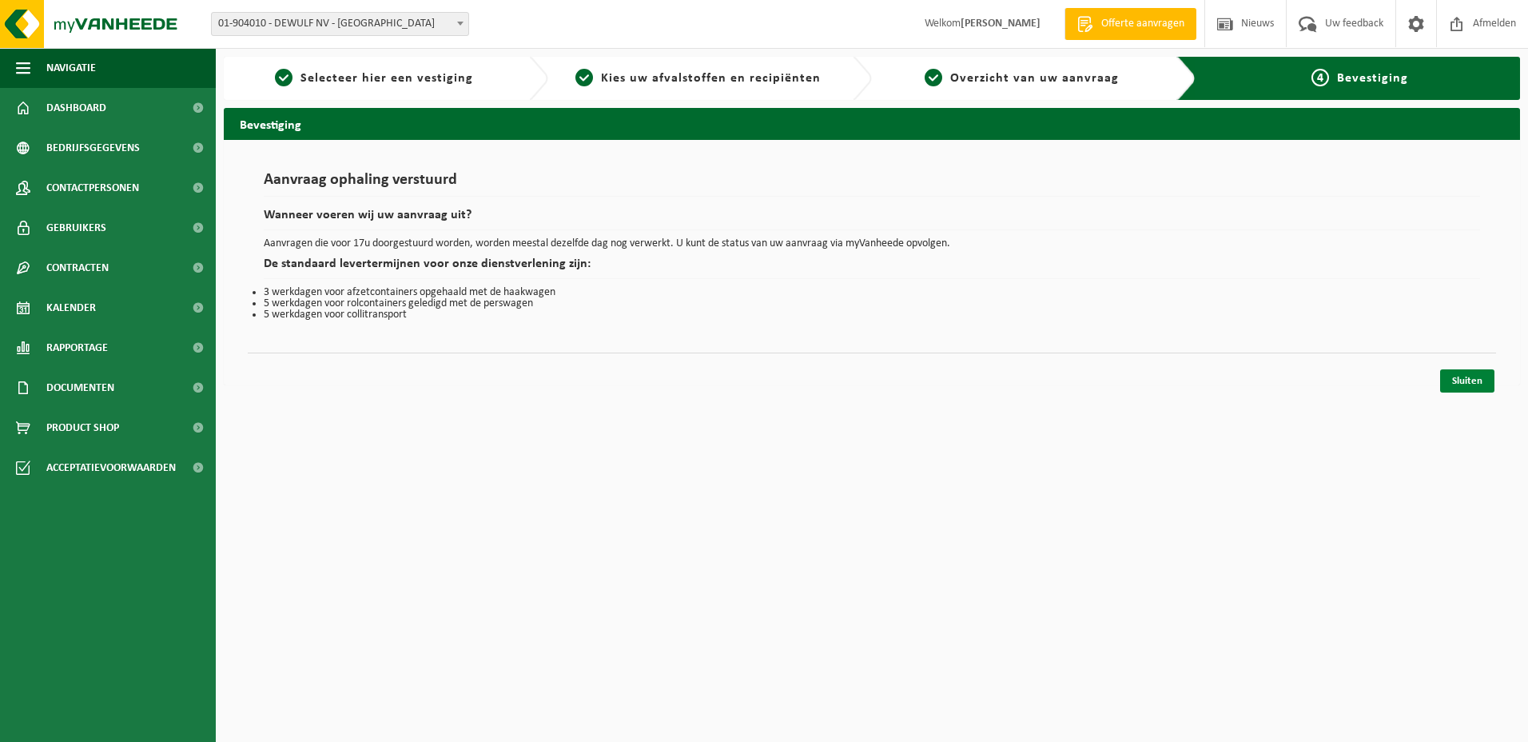
click at [1457, 380] on link "Sluiten" at bounding box center [1467, 380] width 54 height 23
